Goal: Find specific page/section: Find specific page/section

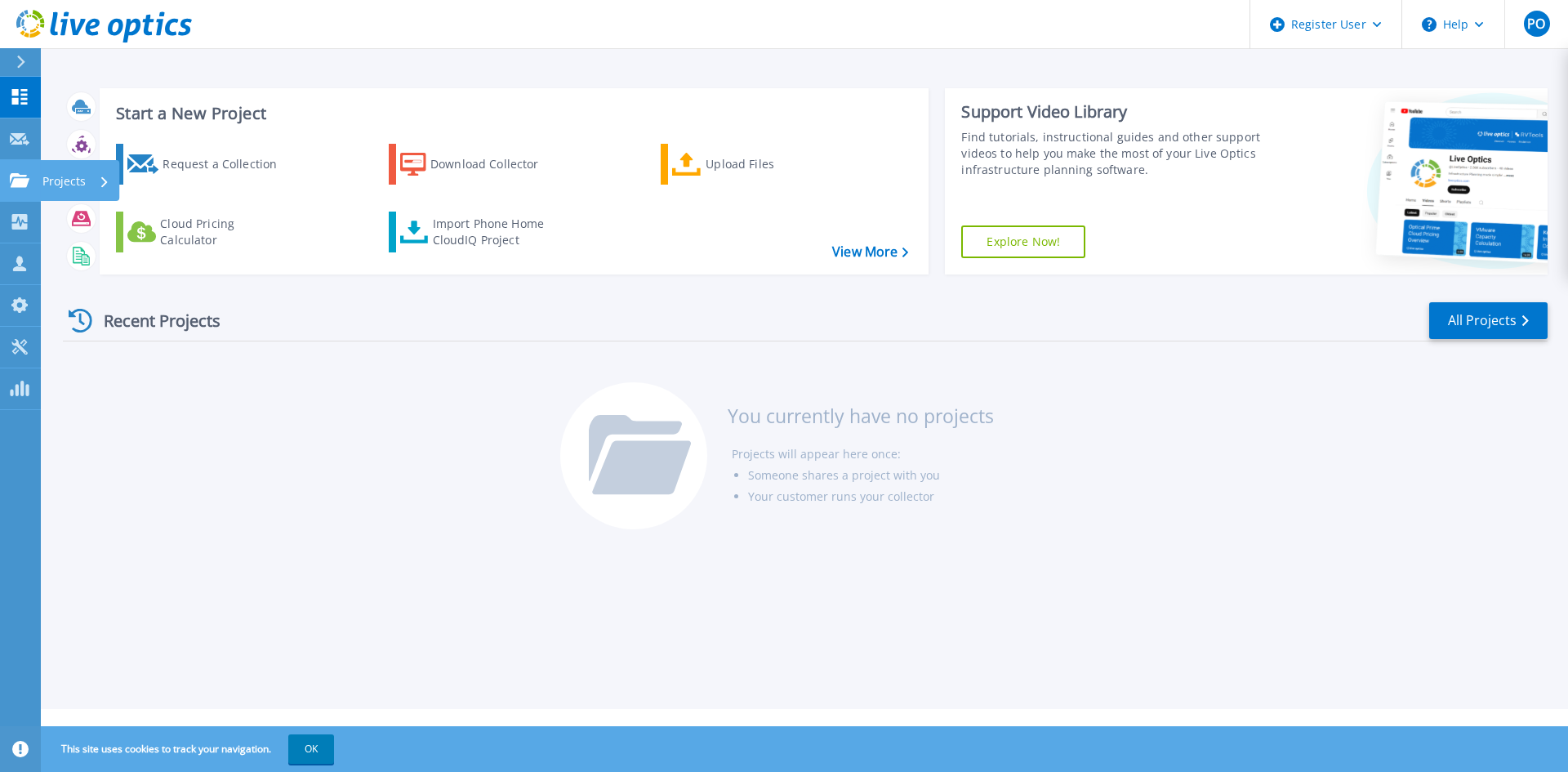
click at [16, 171] on link "Projects Projects" at bounding box center [21, 180] width 41 height 41
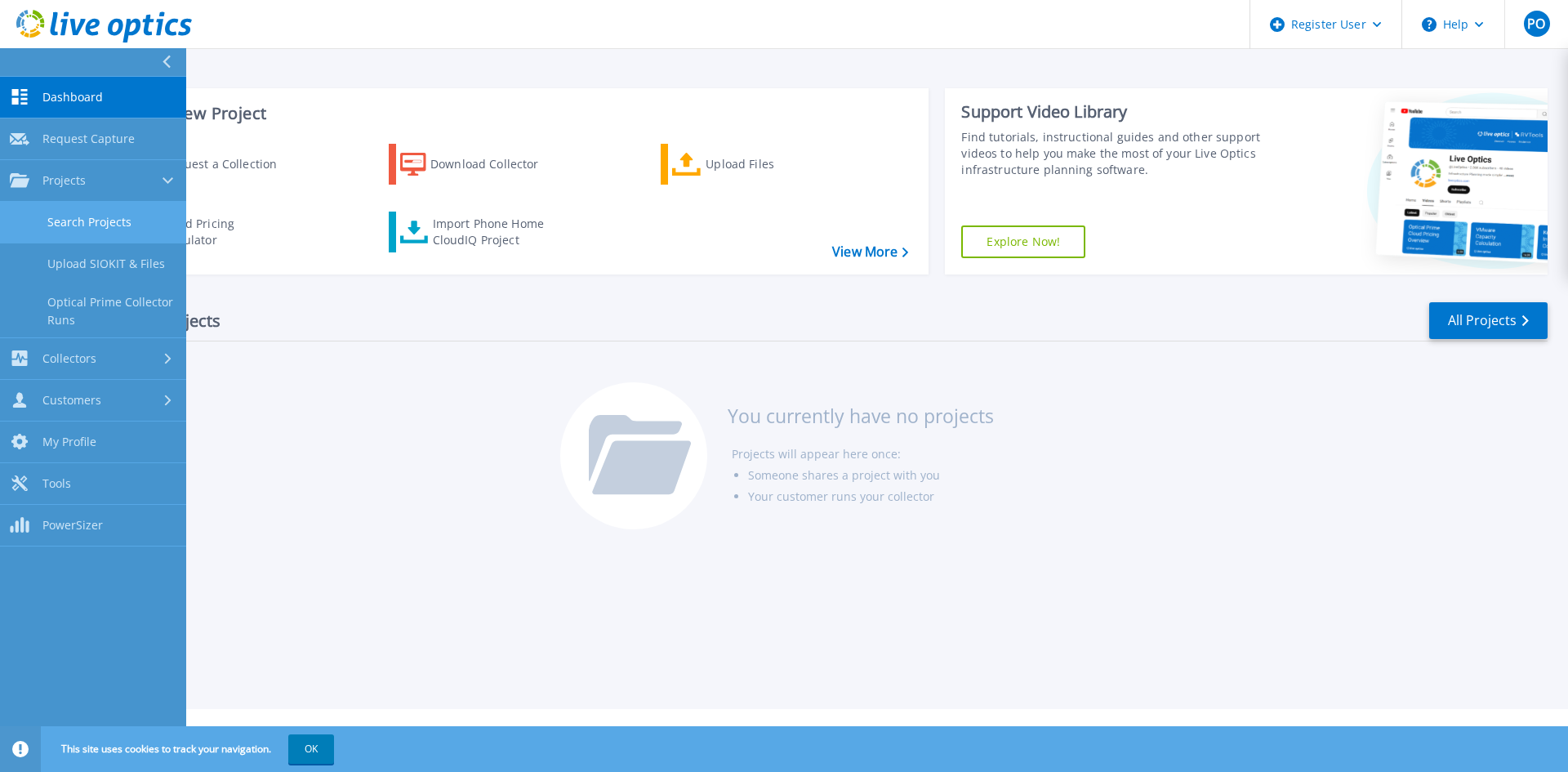
click at [60, 211] on link "Search Projects" at bounding box center [93, 223] width 186 height 41
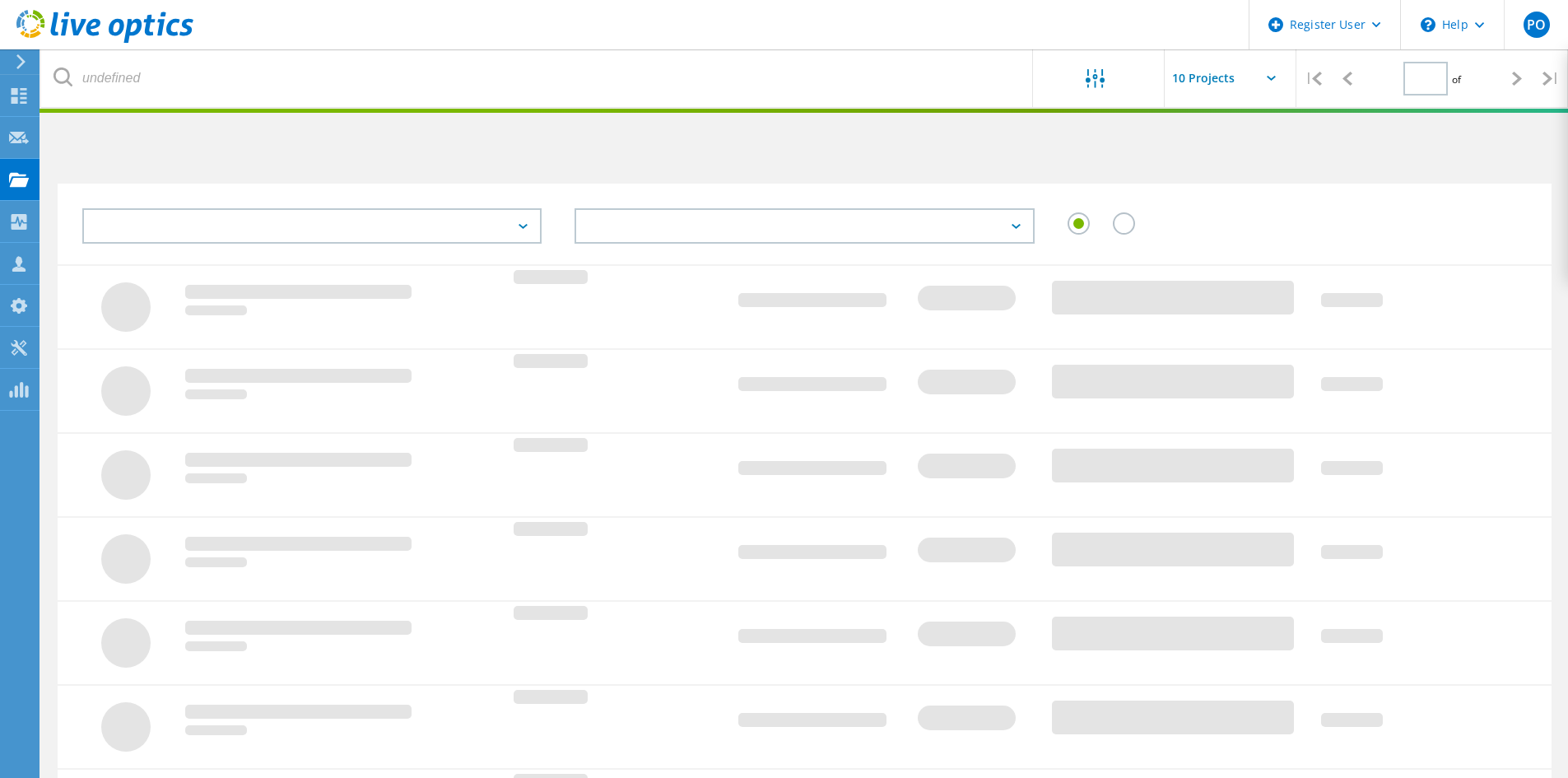
type input "1"
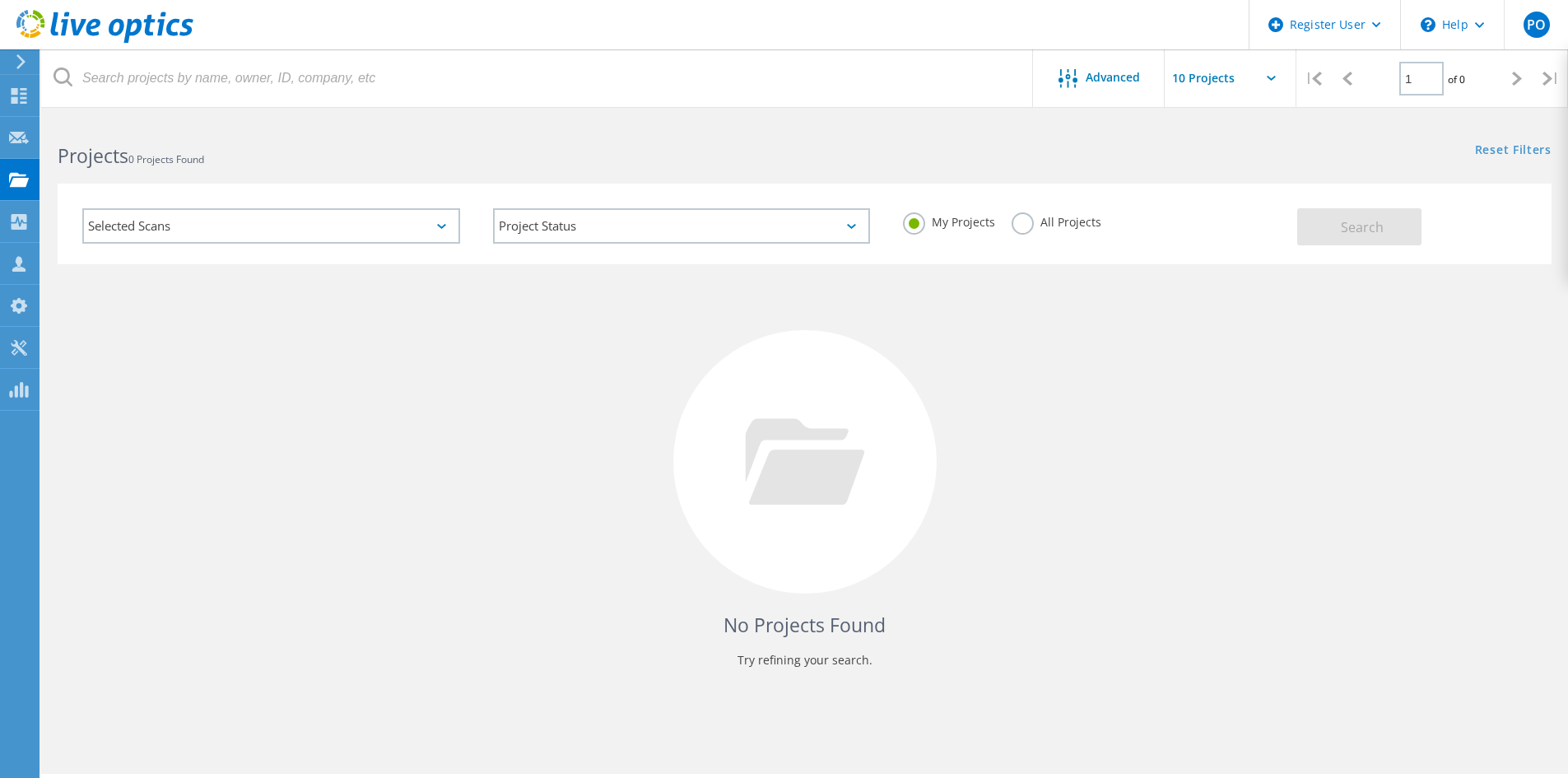
click at [209, 234] on div "Selected Scans" at bounding box center [271, 226] width 377 height 36
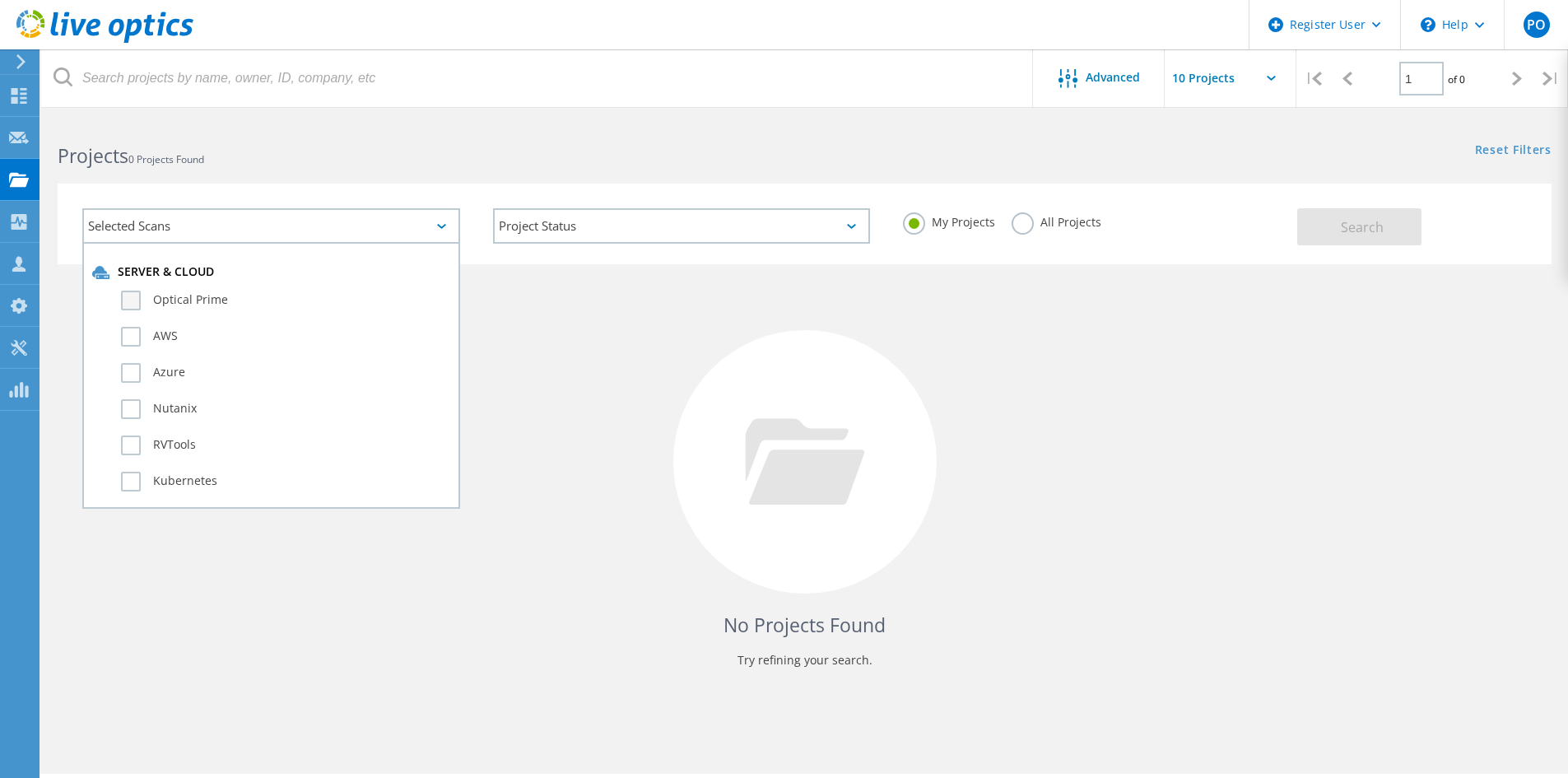
click at [134, 297] on label "Optical Prime" at bounding box center [285, 301] width 329 height 20
click at [0, 0] on input "Optical Prime" at bounding box center [0, 0] width 0 height 0
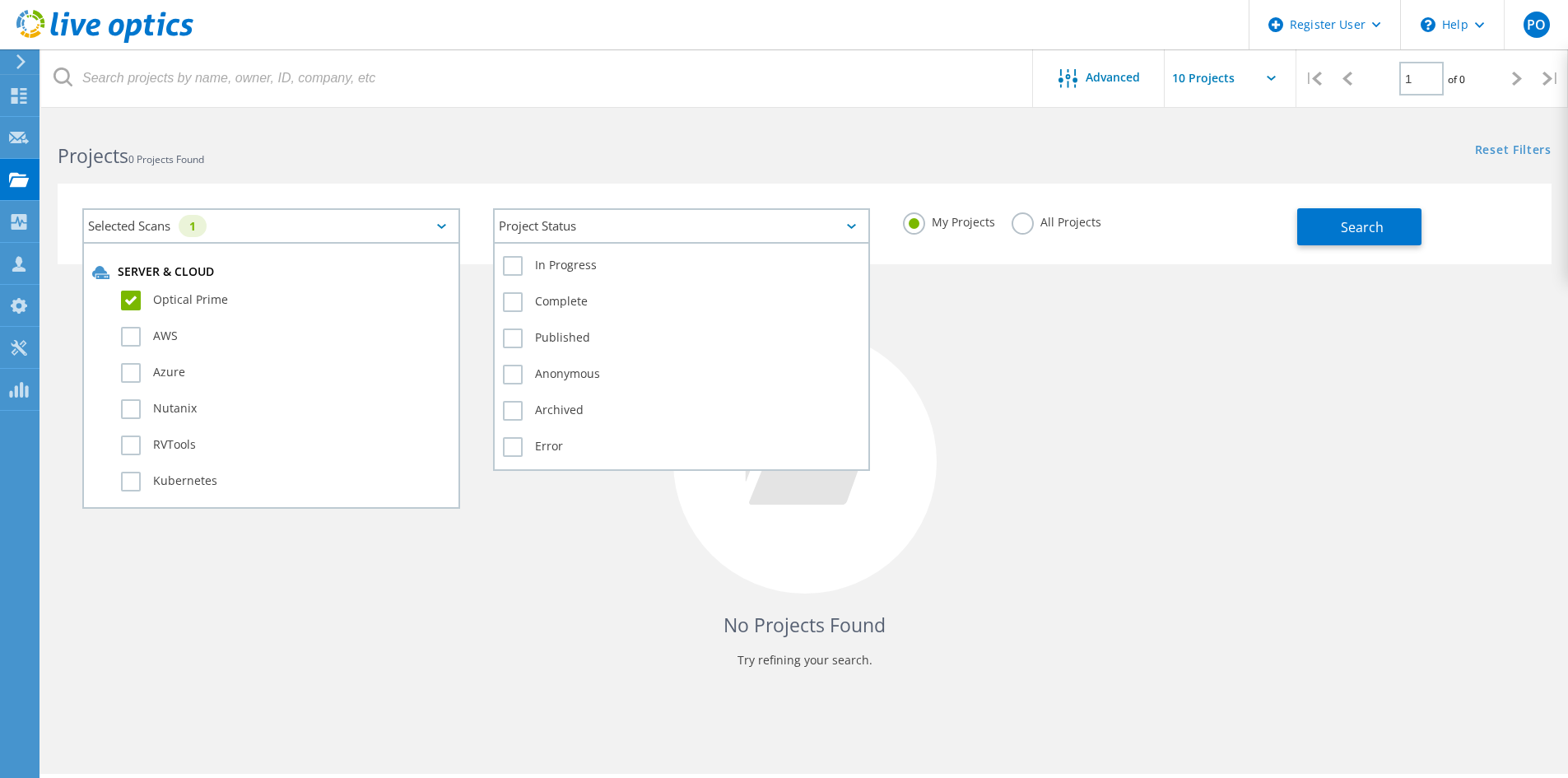
click at [774, 243] on div "Project Status In Progress Complete Published Anonymous Archived Error" at bounding box center [682, 226] width 377 height 36
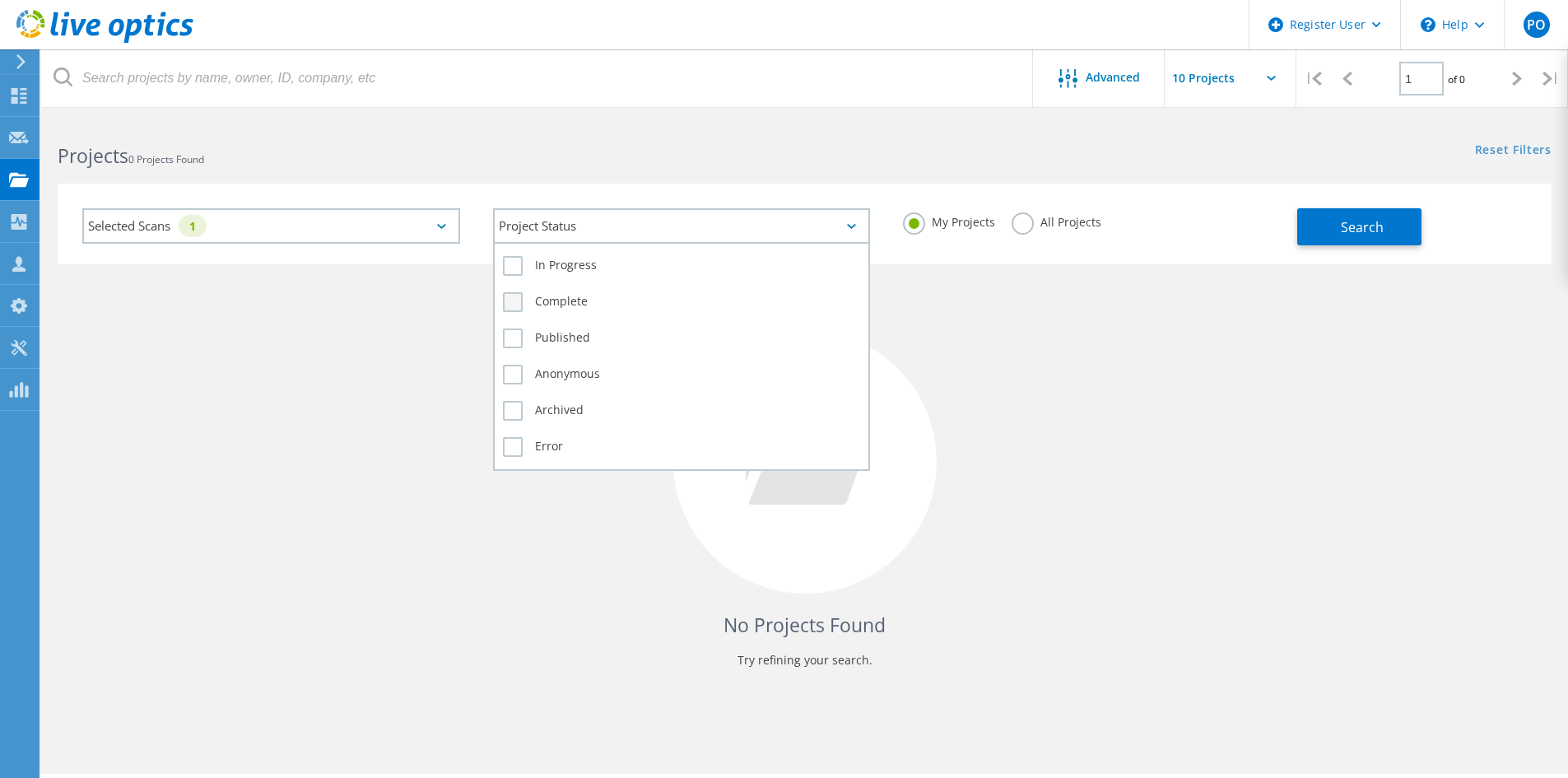
click at [553, 303] on label "Complete" at bounding box center [682, 303] width 358 height 20
click at [0, 0] on input "Complete" at bounding box center [0, 0] width 0 height 0
click at [556, 328] on label "Published" at bounding box center [682, 338] width 358 height 20
click at [0, 0] on input "Published" at bounding box center [0, 0] width 0 height 0
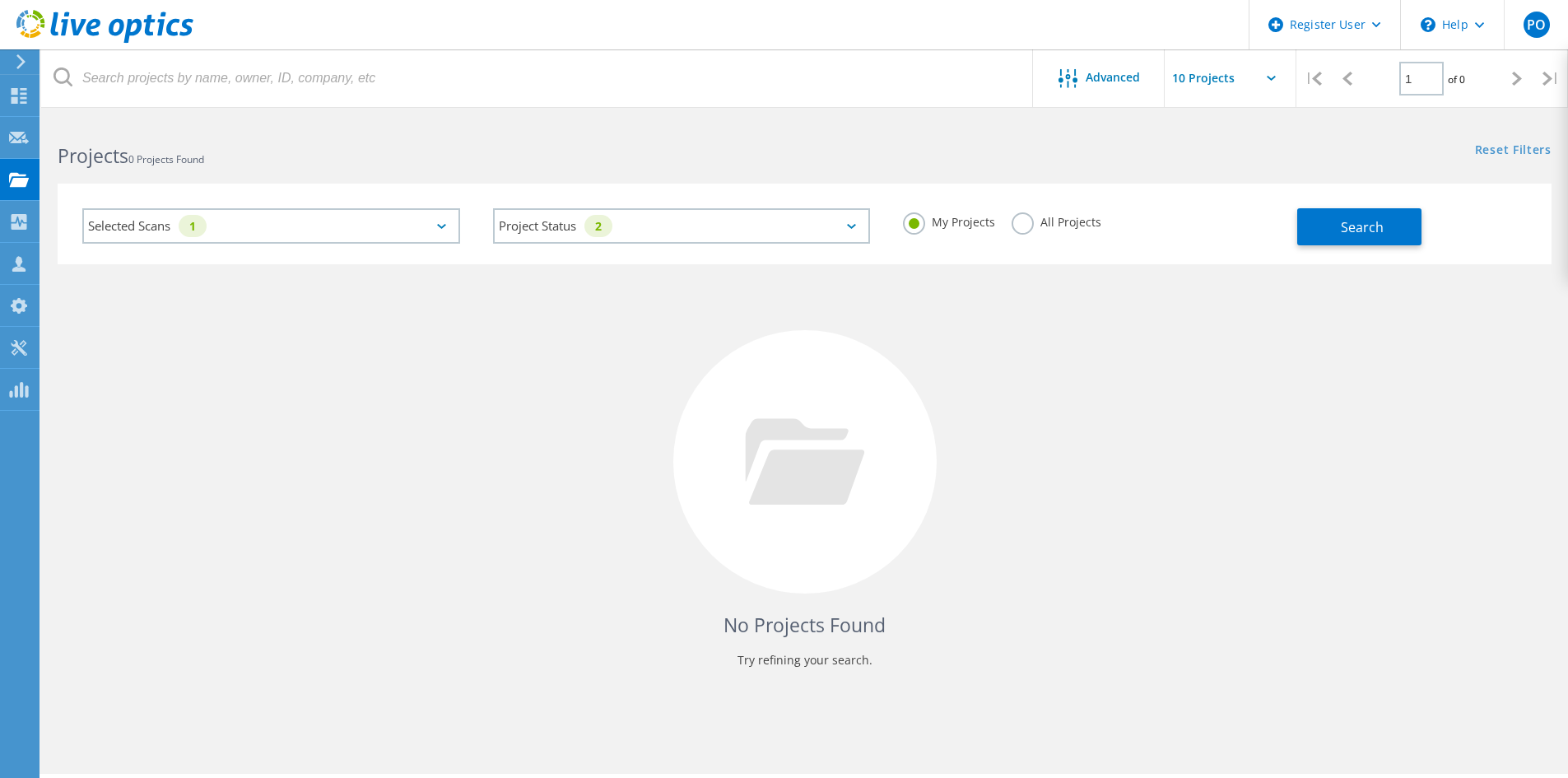
click at [1044, 336] on div "No Projects Found Try refining your search." at bounding box center [804, 476] width 1494 height 426
click at [1019, 225] on label "All Projects" at bounding box center [1056, 220] width 90 height 16
click at [0, 0] on input "All Projects" at bounding box center [0, 0] width 0 height 0
click at [1352, 228] on span "Search" at bounding box center [1362, 227] width 42 height 18
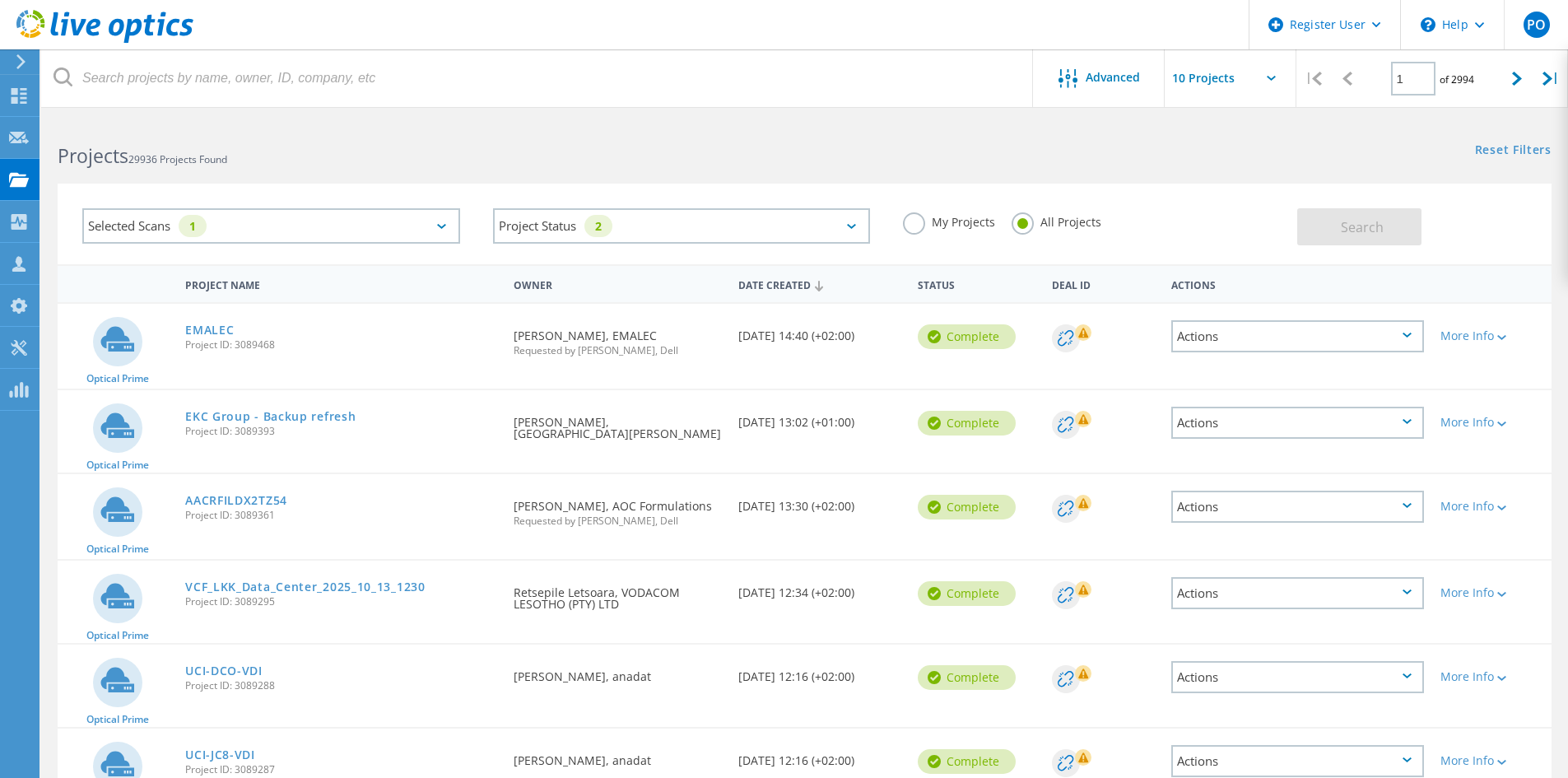
drag, startPoint x: 237, startPoint y: 347, endPoint x: 278, endPoint y: 347, distance: 41.0
click at [278, 347] on span "Project ID: 3089468" at bounding box center [341, 345] width 312 height 10
copy span "3089468"
